Goal: Transaction & Acquisition: Purchase product/service

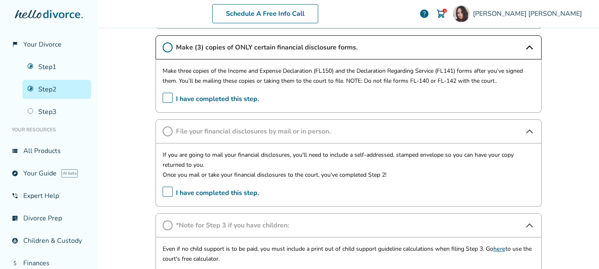
scroll to position [488, 0]
click at [580, 121] on div "Schedule A Free Info Call [PERSON_NAME] 1 help Schedule A Free Call [PERSON_NAM…" at bounding box center [349, 134] width 502 height 269
click at [42, 113] on link "Step 3" at bounding box center [56, 111] width 69 height 19
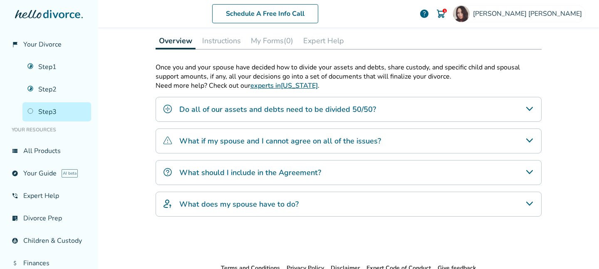
scroll to position [181, 0]
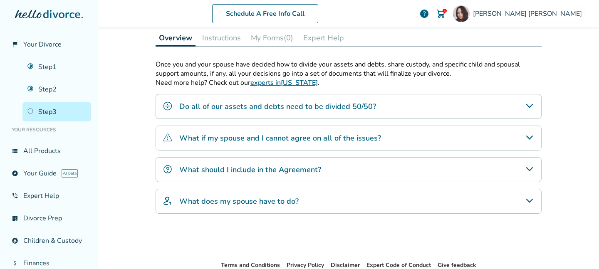
click at [266, 82] on link "experts in California" at bounding box center [284, 82] width 67 height 9
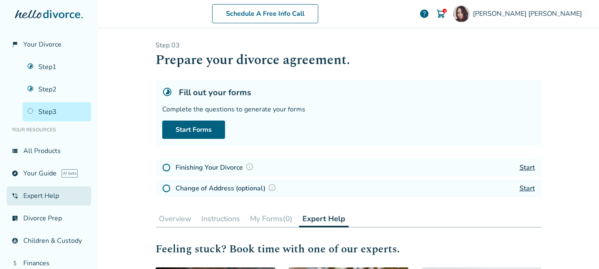
click at [47, 198] on link "phone_in_talk Expert Help" at bounding box center [49, 196] width 85 height 19
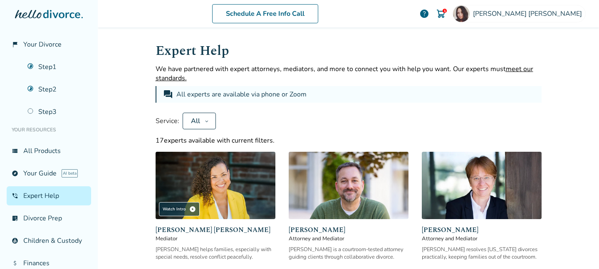
click at [203, 121] on button "All" at bounding box center [199, 121] width 33 height 17
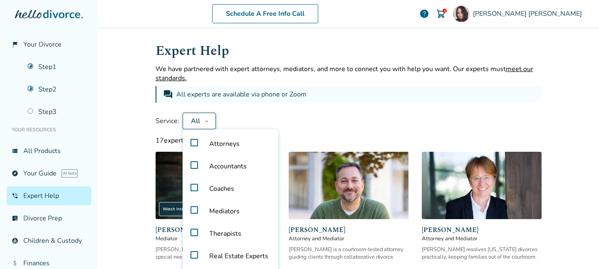
click at [211, 143] on span "Attorneys" at bounding box center [225, 144] width 44 height 22
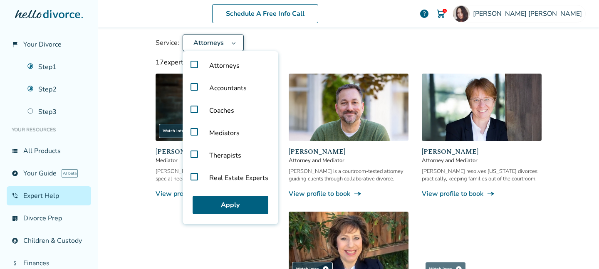
scroll to position [86, 0]
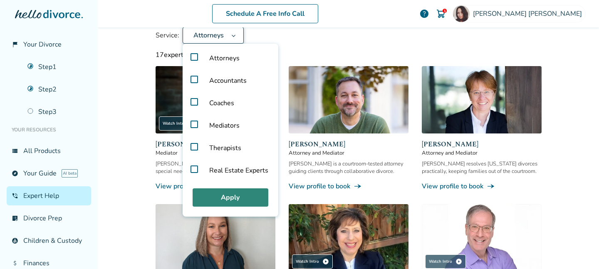
click at [246, 199] on button "Apply" at bounding box center [231, 198] width 76 height 18
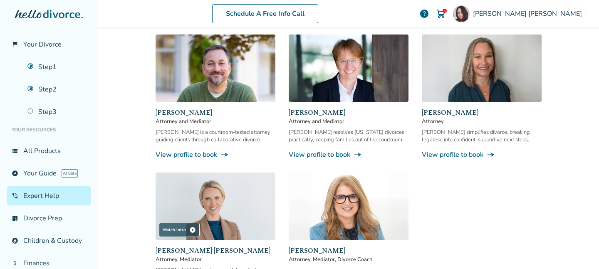
scroll to position [125, 0]
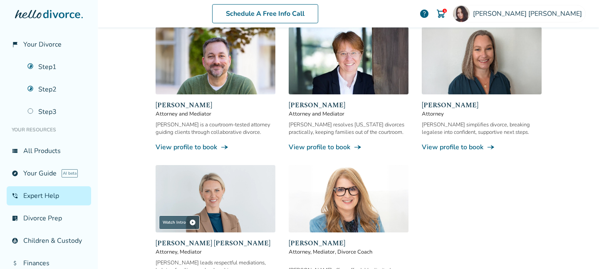
click at [212, 65] on img at bounding box center [216, 60] width 120 height 67
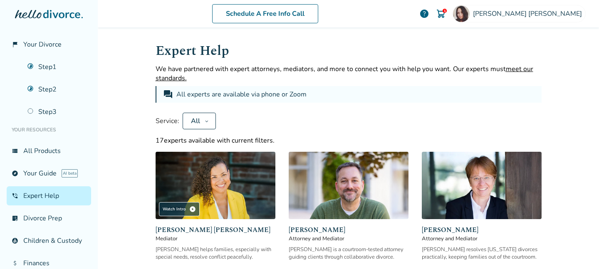
click at [208, 118] on button "All" at bounding box center [199, 121] width 33 height 17
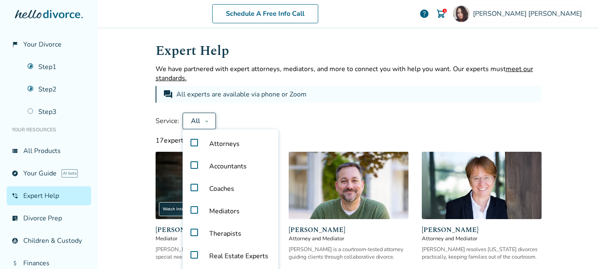
click at [213, 149] on span "Attorneys" at bounding box center [225, 144] width 44 height 22
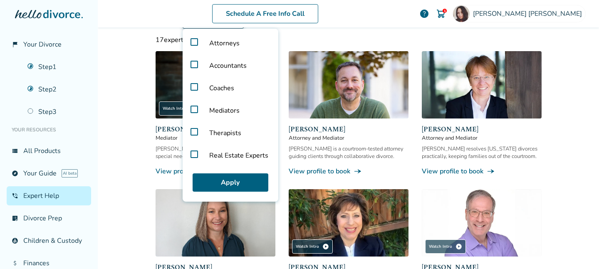
scroll to position [101, 0]
click at [238, 186] on button "Apply" at bounding box center [231, 183] width 76 height 18
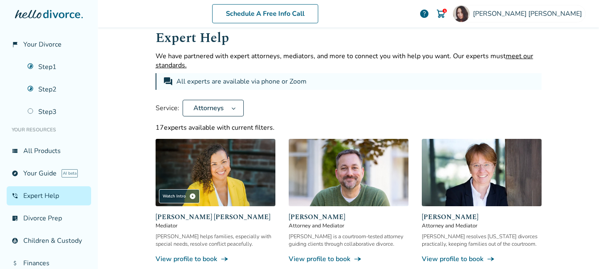
scroll to position [12, 0]
click at [225, 109] on span "Attorneys" at bounding box center [208, 108] width 37 height 9
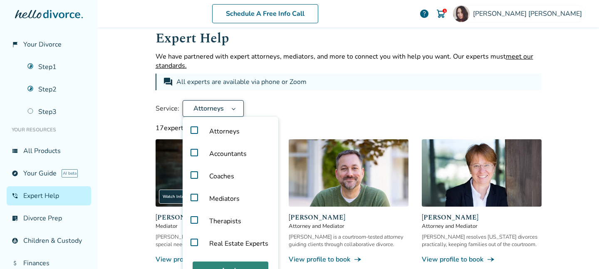
click at [225, 265] on button "Apply" at bounding box center [231, 271] width 76 height 18
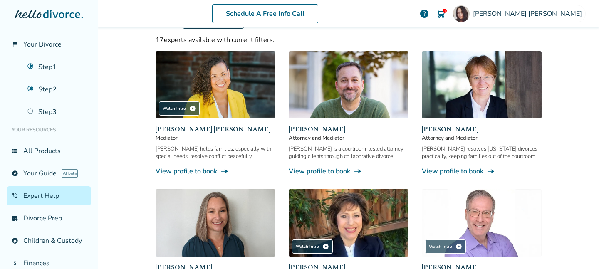
scroll to position [104, 0]
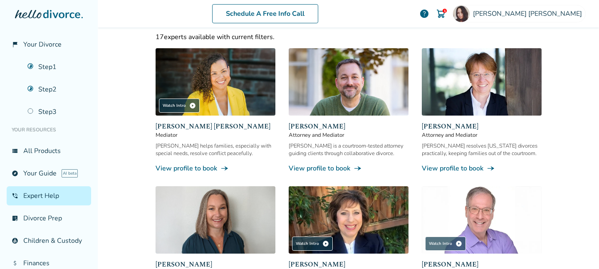
click at [501, 99] on img at bounding box center [482, 81] width 120 height 67
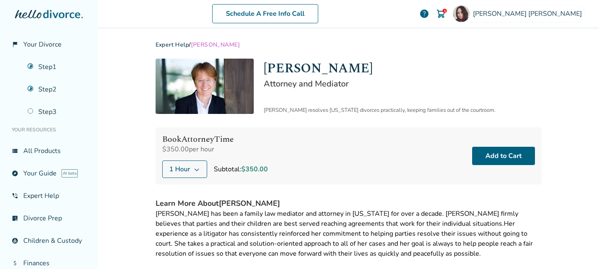
scroll to position [0, 0]
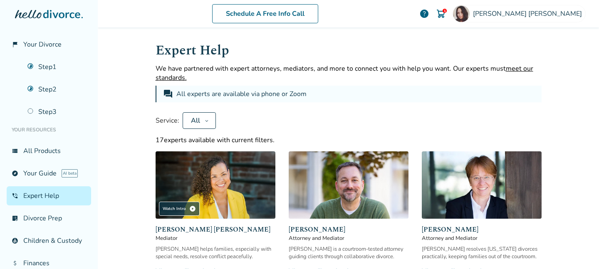
click at [203, 123] on button "All" at bounding box center [199, 120] width 33 height 17
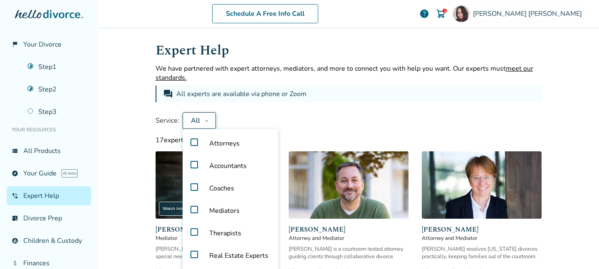
click at [209, 141] on span "Attorneys" at bounding box center [225, 143] width 44 height 22
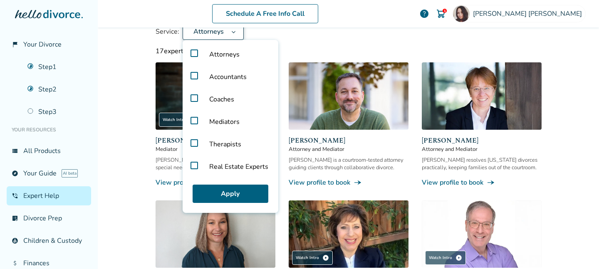
scroll to position [94, 0]
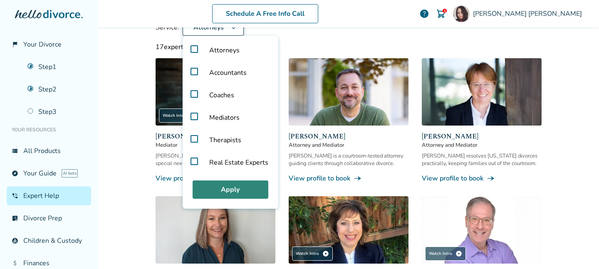
click at [251, 184] on button "Apply" at bounding box center [231, 190] width 76 height 18
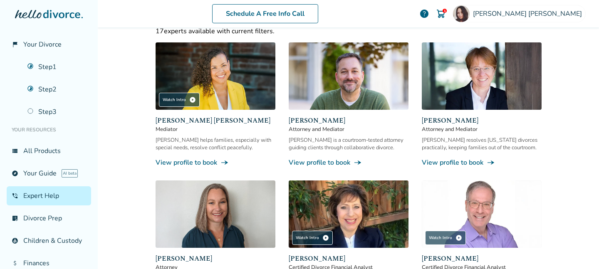
scroll to position [109, 0]
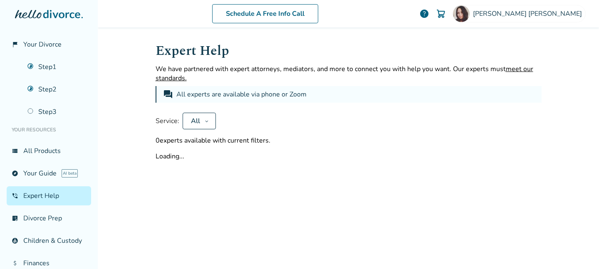
click at [209, 121] on button "All" at bounding box center [199, 121] width 33 height 17
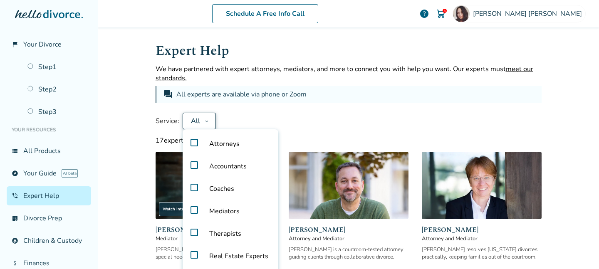
click at [210, 145] on span "Attorneys" at bounding box center [225, 144] width 44 height 22
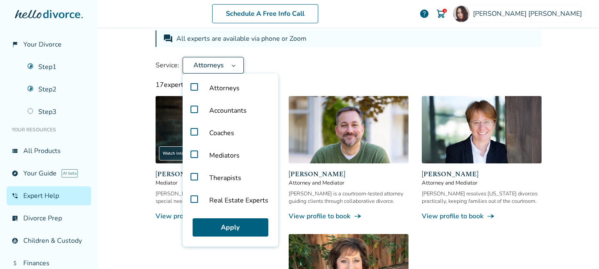
scroll to position [130, 0]
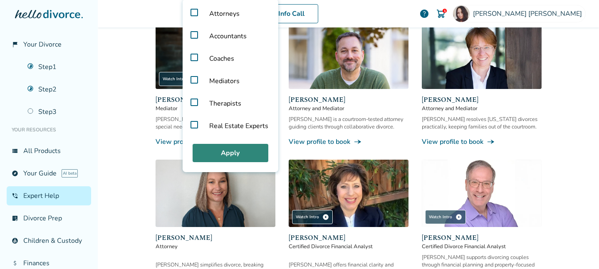
click at [226, 154] on button "Apply" at bounding box center [231, 153] width 76 height 18
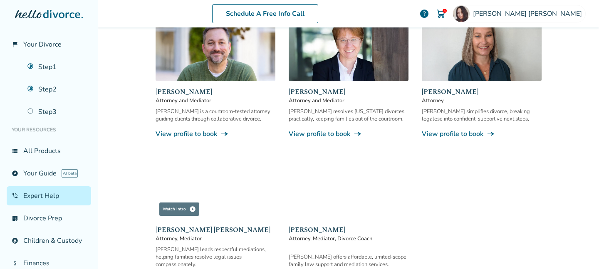
scroll to position [139, 0]
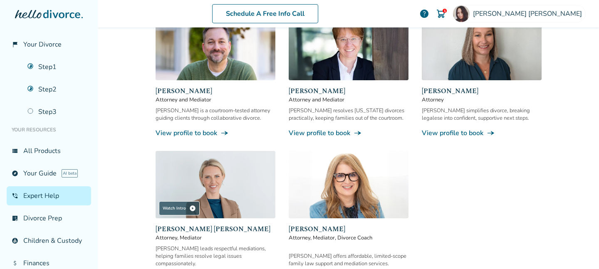
click at [477, 70] on img at bounding box center [482, 46] width 120 height 67
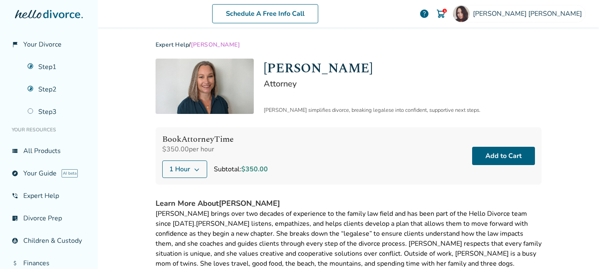
click at [198, 171] on icon at bounding box center [197, 169] width 7 height 7
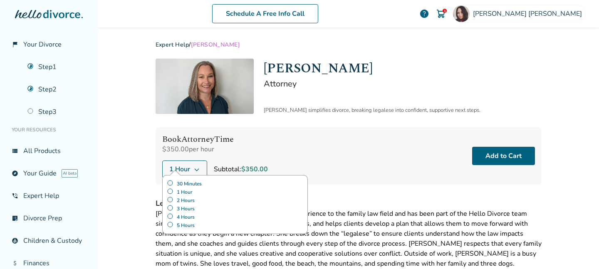
click at [192, 185] on label "30 Minutes" at bounding box center [235, 184] width 137 height 8
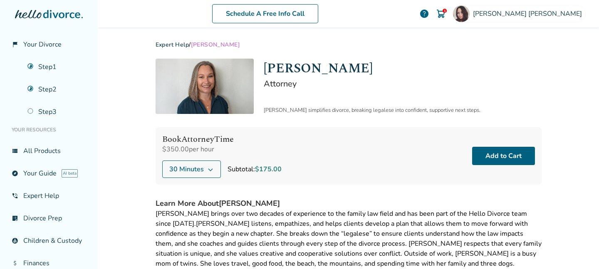
click at [297, 134] on div "Book Attorney Time $350.00 per hour 30 Minutes Subtotal: $175.00 Add to Cart" at bounding box center [349, 155] width 386 height 57
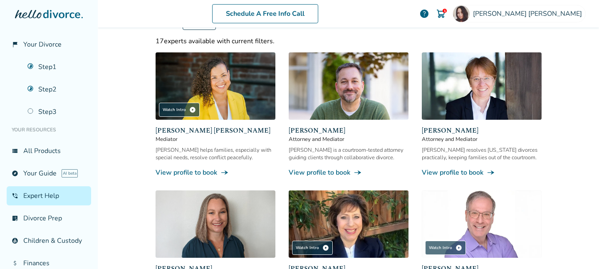
scroll to position [88, 0]
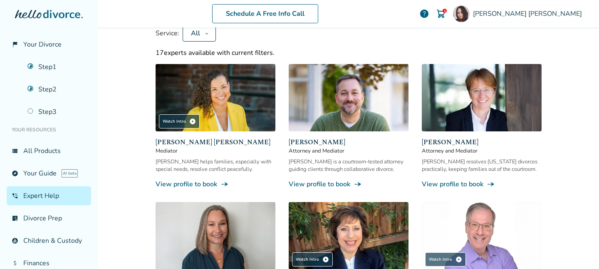
click at [207, 38] on button "All" at bounding box center [199, 33] width 33 height 17
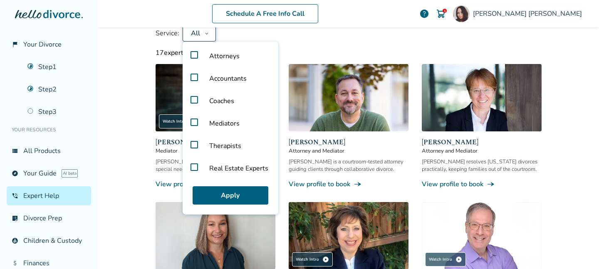
click at [209, 58] on span "Attorneys" at bounding box center [225, 56] width 44 height 22
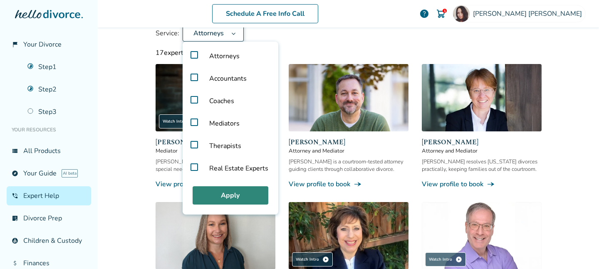
click at [217, 201] on button "Apply" at bounding box center [231, 196] width 76 height 18
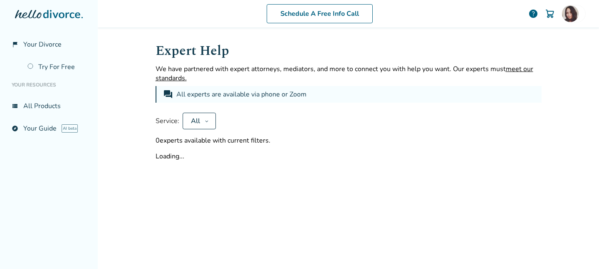
click at [199, 125] on div "All" at bounding box center [196, 121] width 12 height 9
click at [205, 122] on icon at bounding box center [207, 121] width 4 height 7
click at [269, 118] on div "Service: All Apply" at bounding box center [349, 121] width 386 height 17
click at [201, 144] on div "0 experts available with current filters." at bounding box center [349, 140] width 386 height 9
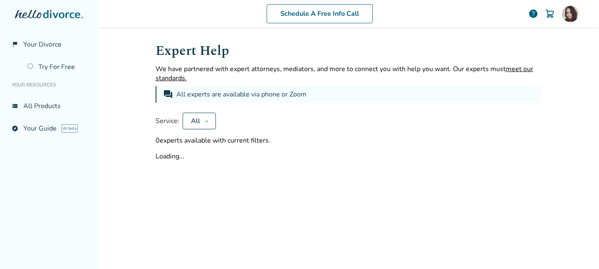
click at [200, 124] on div "All" at bounding box center [196, 121] width 12 height 9
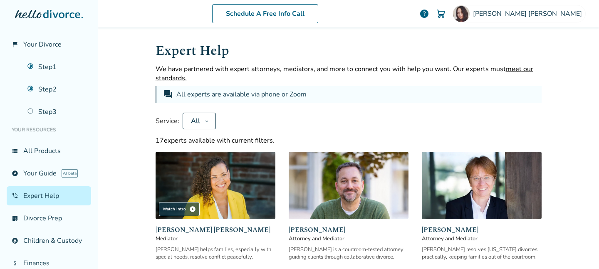
click at [207, 121] on icon at bounding box center [206, 122] width 3 height 2
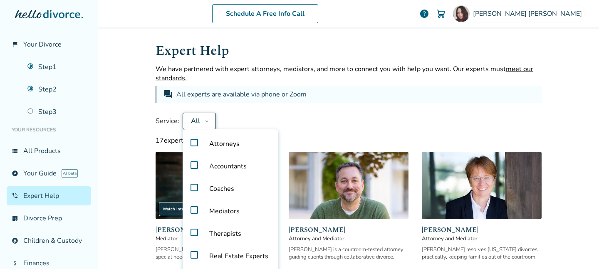
click at [210, 145] on span "Attorneys" at bounding box center [225, 144] width 44 height 22
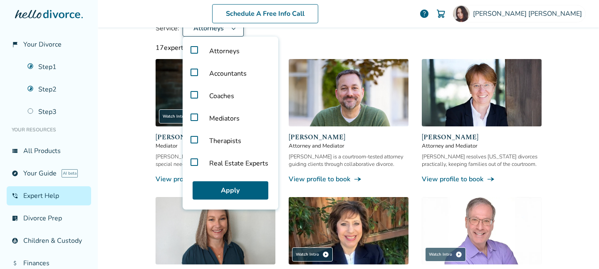
scroll to position [95, 0]
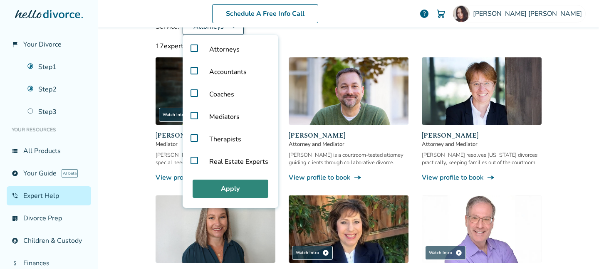
click at [231, 187] on button "Apply" at bounding box center [231, 189] width 76 height 18
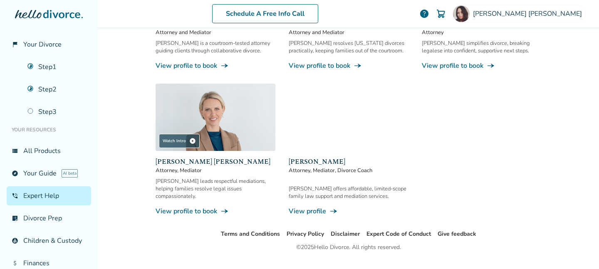
scroll to position [211, 0]
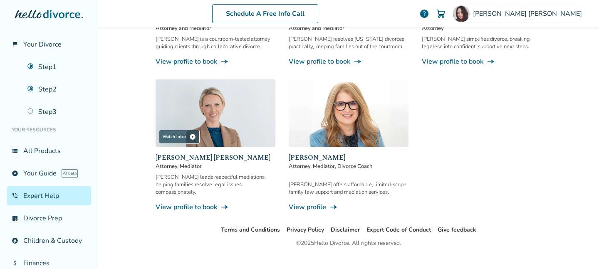
click at [225, 113] on img at bounding box center [216, 113] width 120 height 67
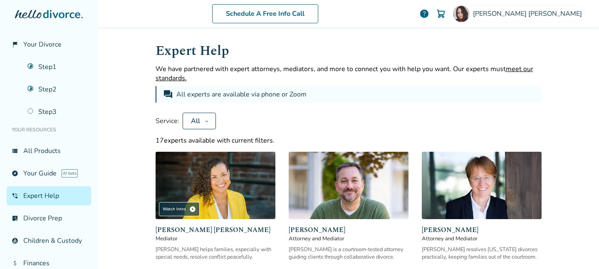
click at [352, 183] on img at bounding box center [349, 185] width 120 height 67
click at [206, 124] on button "All" at bounding box center [199, 121] width 33 height 17
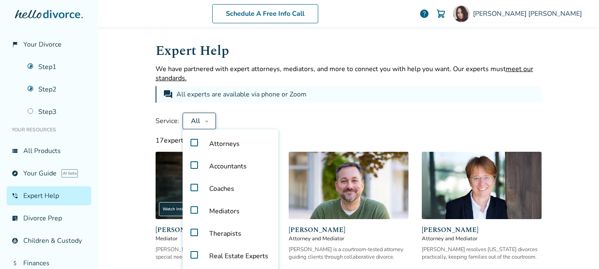
click at [197, 143] on label "Attorneys" at bounding box center [230, 144] width 89 height 22
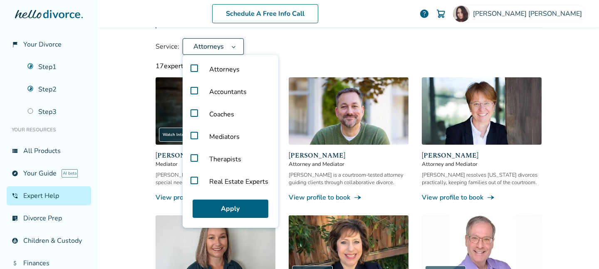
scroll to position [80, 0]
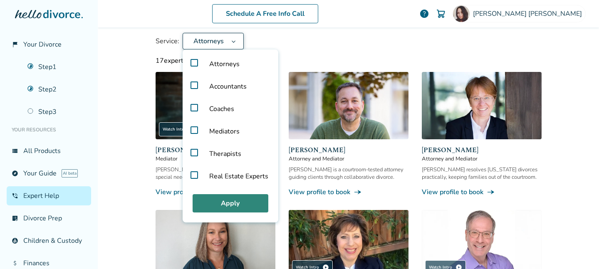
click at [243, 203] on button "Apply" at bounding box center [231, 203] width 76 height 18
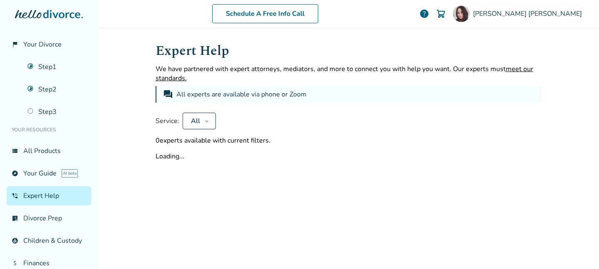
click at [208, 125] on button "All" at bounding box center [199, 121] width 33 height 17
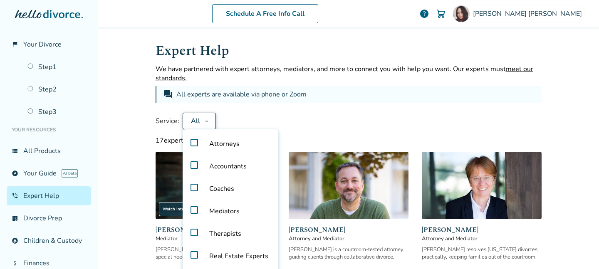
click at [210, 145] on span "Attorneys" at bounding box center [225, 144] width 44 height 22
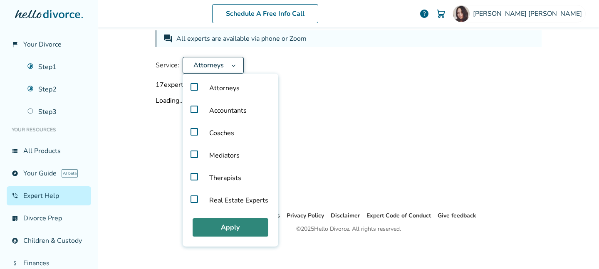
scroll to position [102, 0]
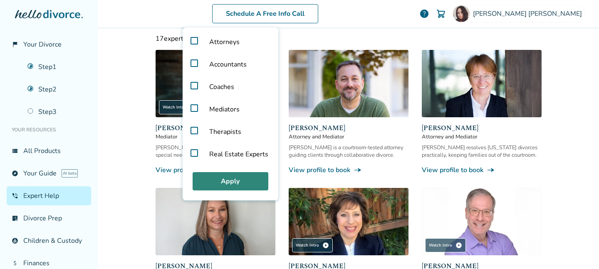
click at [228, 184] on button "Apply" at bounding box center [231, 181] width 76 height 18
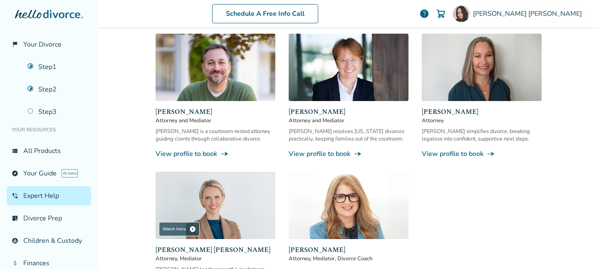
scroll to position [116, 0]
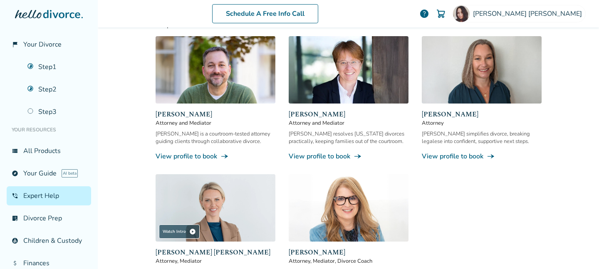
click at [359, 95] on img at bounding box center [349, 69] width 120 height 67
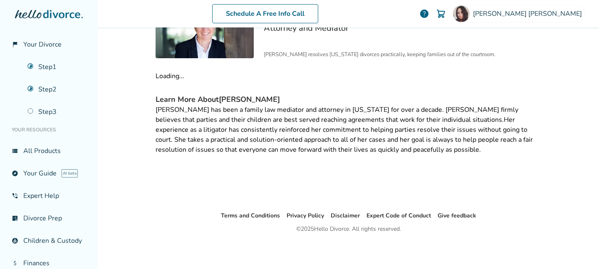
scroll to position [41, 0]
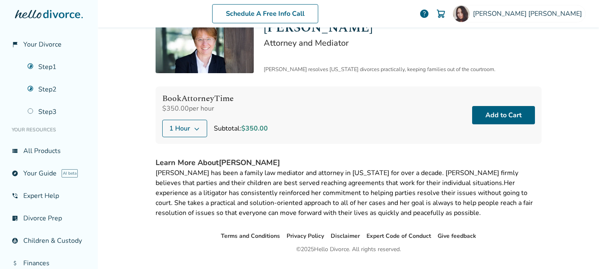
click at [196, 127] on icon at bounding box center [197, 128] width 7 height 7
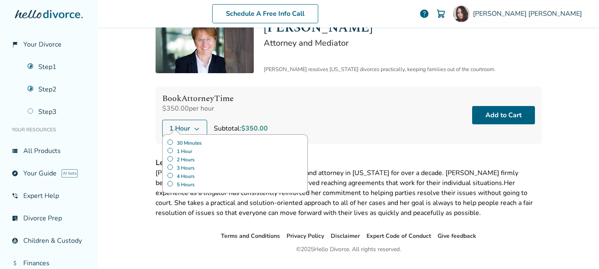
click at [195, 142] on label "30 Minutes" at bounding box center [235, 143] width 137 height 8
click at [141, 141] on div "Schedule A Free Info Call Rocio Salazar help Schedule A Free Call Rocio Salazar…" at bounding box center [349, 134] width 502 height 269
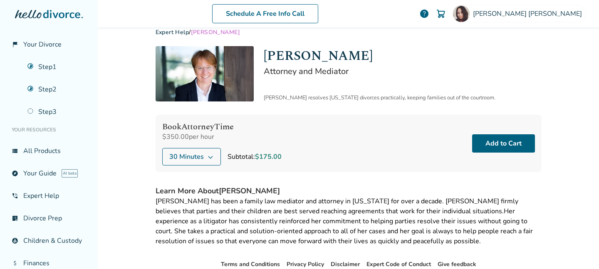
scroll to position [61, 0]
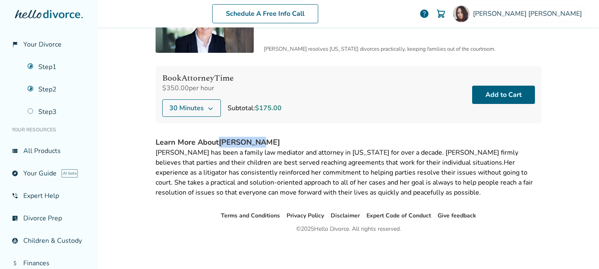
drag, startPoint x: 263, startPoint y: 143, endPoint x: 223, endPoint y: 145, distance: 39.6
click at [223, 145] on h4 "Learn More About Anne Mania" at bounding box center [349, 142] width 386 height 11
copy h4 "[PERSON_NAME]"
click at [502, 95] on button "Add to Cart" at bounding box center [504, 95] width 63 height 18
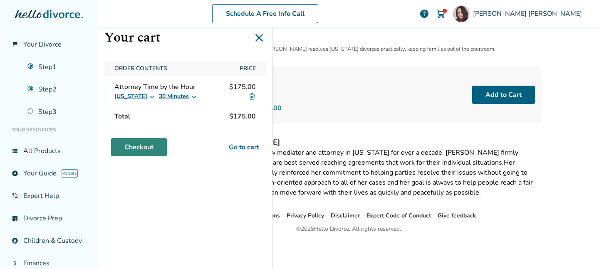
click at [141, 152] on link "Checkout" at bounding box center [139, 147] width 56 height 18
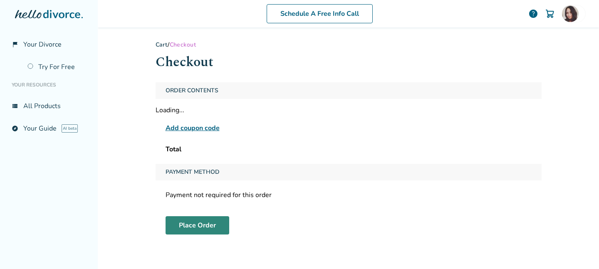
click at [190, 226] on button "Place Order" at bounding box center [198, 225] width 64 height 18
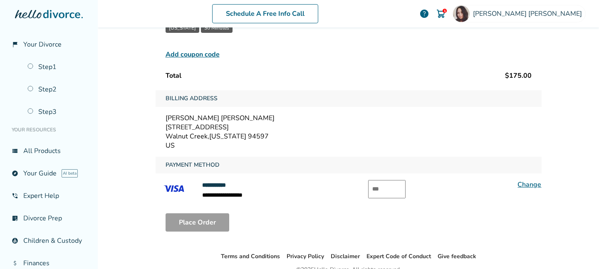
scroll to position [93, 0]
click at [381, 190] on input "text" at bounding box center [386, 190] width 37 height 18
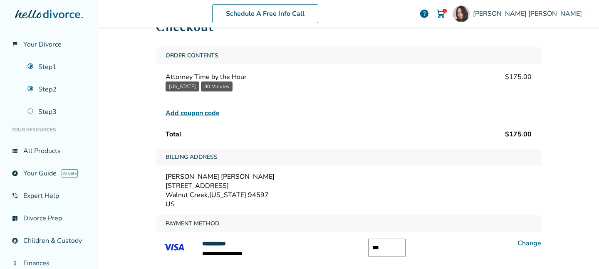
scroll to position [30, 0]
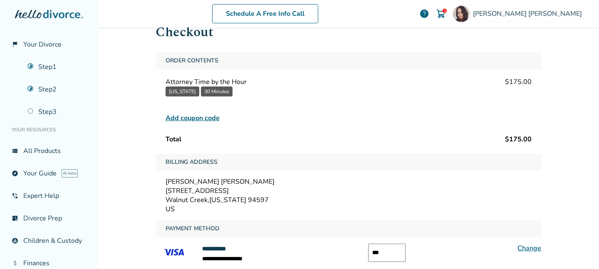
type input "***"
click at [221, 91] on button "30 Minutes" at bounding box center [217, 92] width 32 height 10
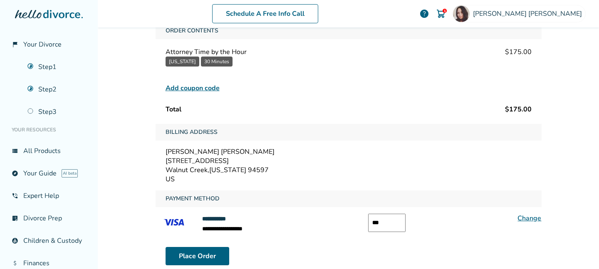
scroll to position [134, 0]
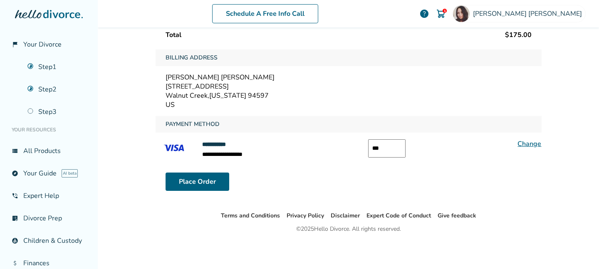
click at [380, 149] on input "***" at bounding box center [386, 148] width 37 height 18
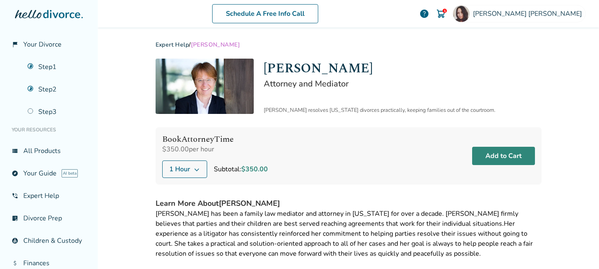
click at [509, 155] on button "Add to Cart" at bounding box center [504, 156] width 63 height 18
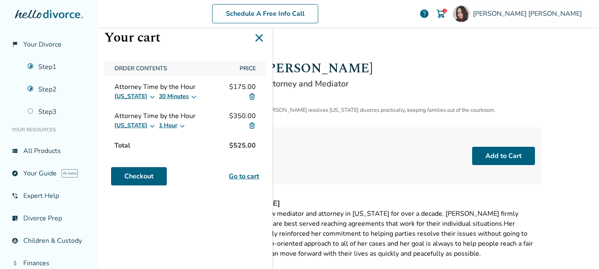
click at [250, 98] on img at bounding box center [252, 96] width 7 height 7
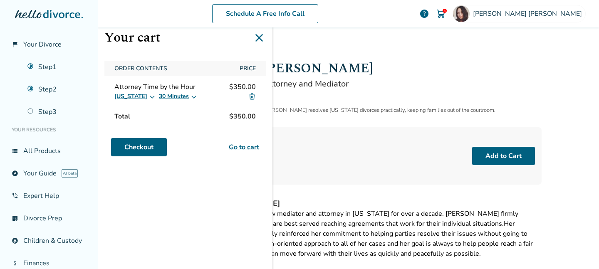
click at [172, 97] on button "30 Minutes" at bounding box center [178, 97] width 38 height 10
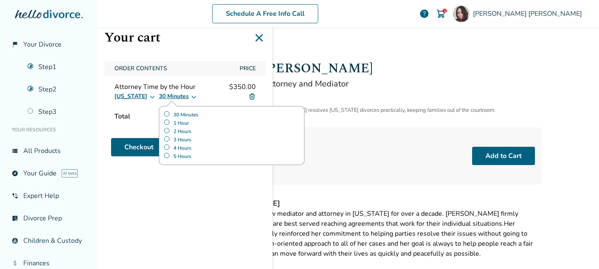
click at [172, 122] on label "1 Hour" at bounding box center [176, 123] width 25 height 8
click at [210, 69] on span "Order Contents" at bounding box center [172, 68] width 122 height 15
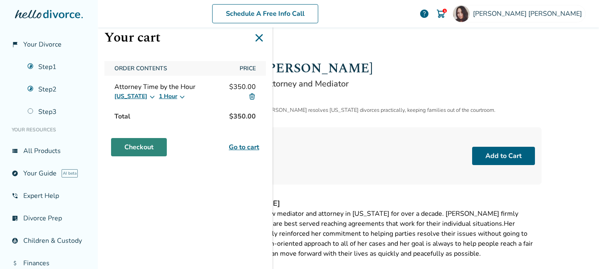
click at [162, 147] on link "Checkout" at bounding box center [139, 147] width 56 height 18
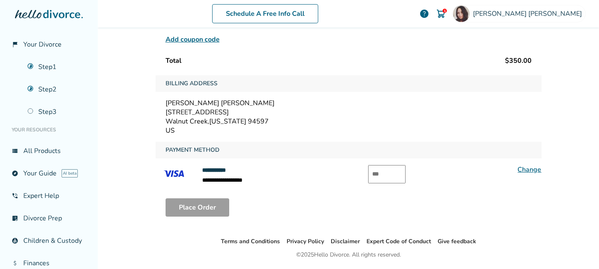
scroll to position [108, 0]
click at [390, 175] on input "text" at bounding box center [386, 175] width 37 height 18
type input "***"
click at [219, 213] on button "Place Order" at bounding box center [198, 208] width 64 height 18
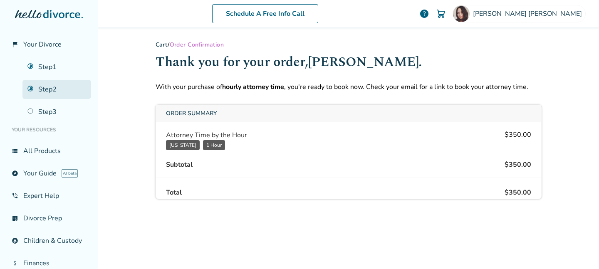
click at [62, 88] on link "Step 2" at bounding box center [56, 89] width 69 height 19
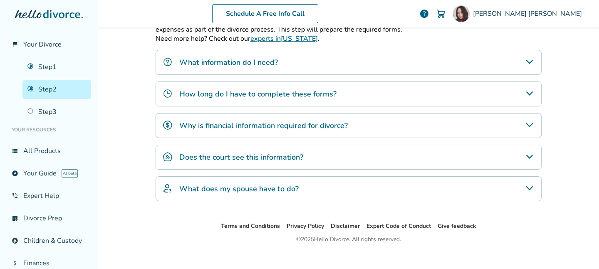
scroll to position [287, 0]
click at [216, 164] on div "Does the court see this information?" at bounding box center [349, 156] width 386 height 25
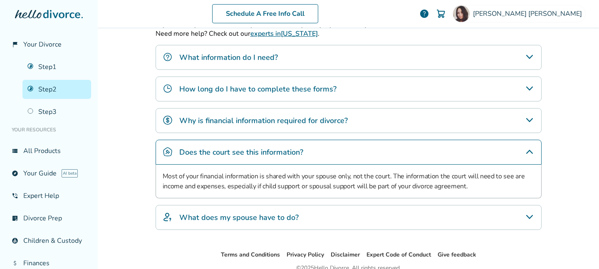
scroll to position [293, 0]
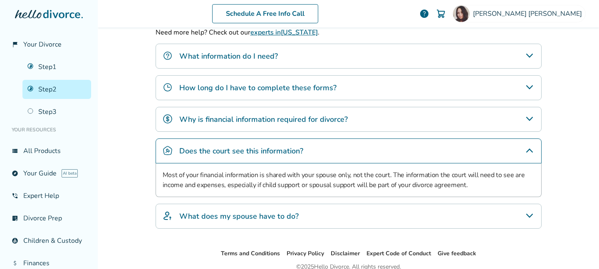
click at [208, 210] on div "What does my spouse have to do?" at bounding box center [349, 216] width 386 height 25
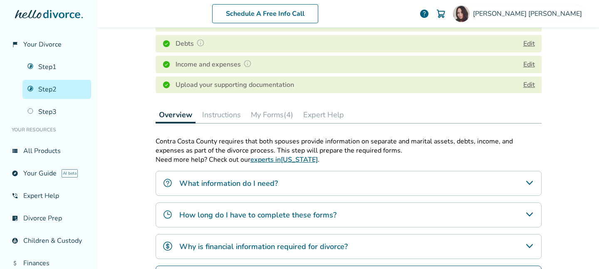
scroll to position [165, 0]
click at [214, 118] on button "Instructions" at bounding box center [221, 115] width 45 height 17
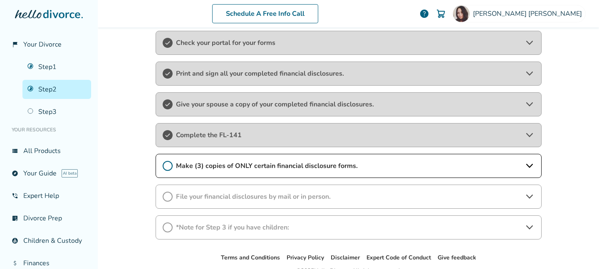
scroll to position [314, 0]
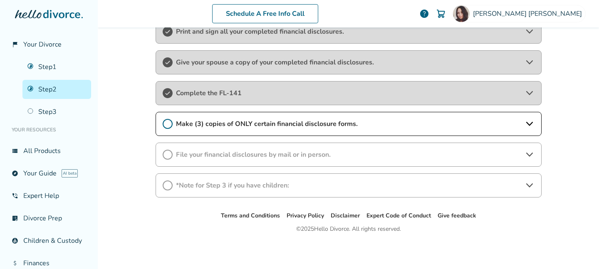
click at [251, 131] on div "Make (3) copies of ONLY certain financial disclosure forms." at bounding box center [349, 124] width 386 height 24
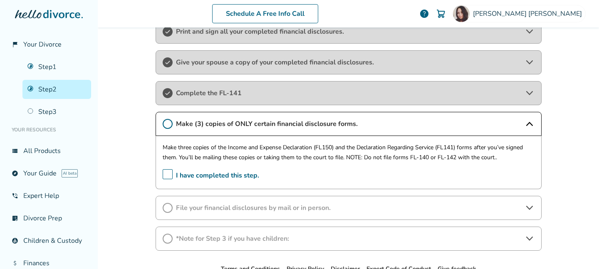
click at [272, 210] on span "File your financial disclosures by mail or in person." at bounding box center [349, 208] width 346 height 9
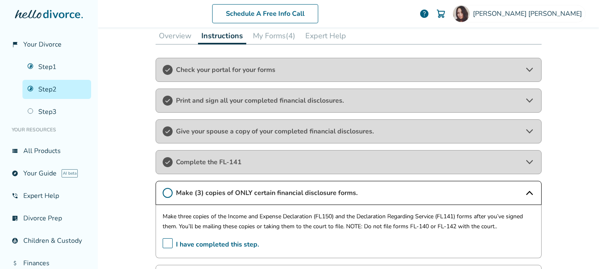
scroll to position [0, 0]
